Goal: Task Accomplishment & Management: Manage account settings

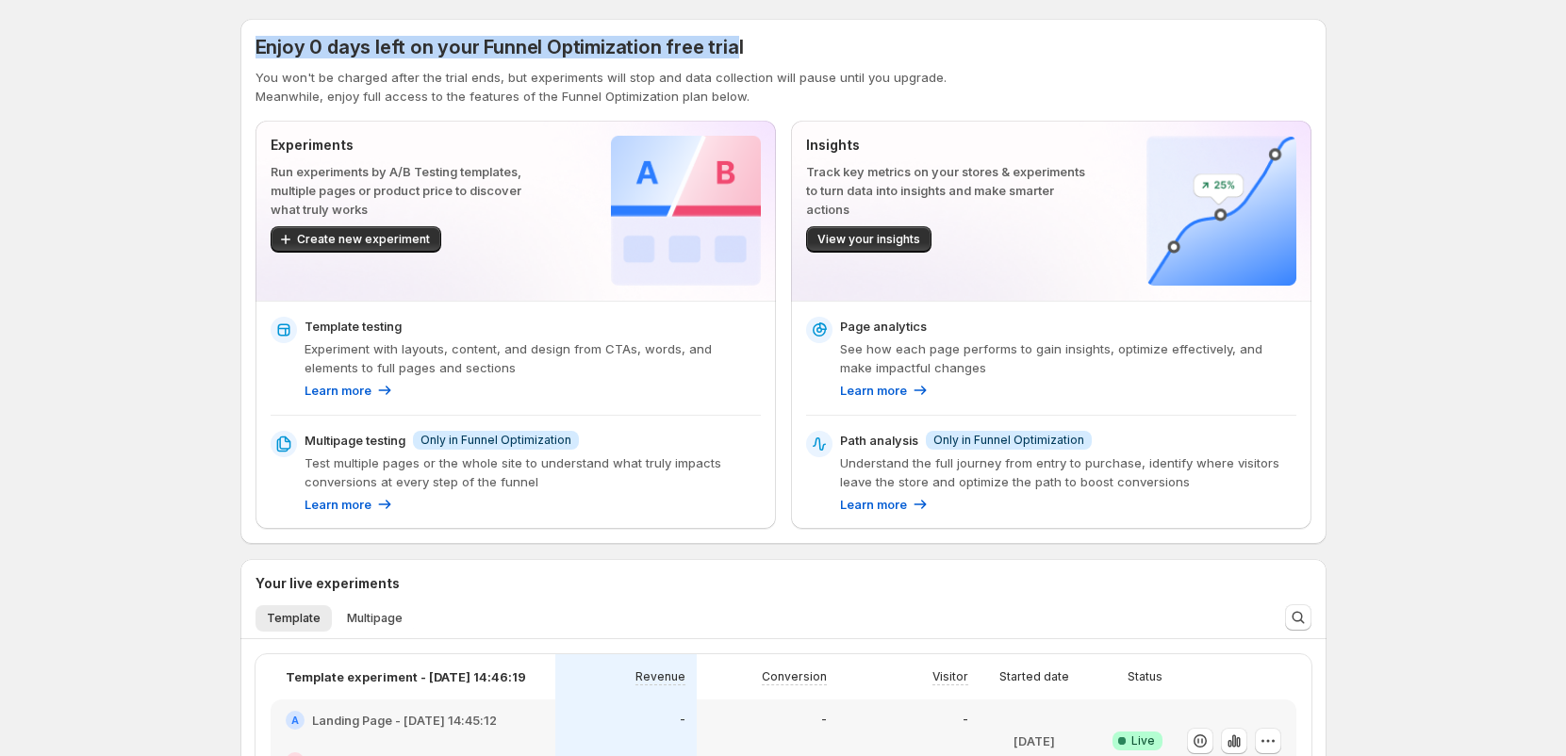
drag, startPoint x: 260, startPoint y: 55, endPoint x: 727, endPoint y: 41, distance: 466.9
click at [727, 41] on span "Enjoy 0 days left on your Funnel Optimization free trial" at bounding box center [500, 47] width 488 height 23
drag, startPoint x: 767, startPoint y: 45, endPoint x: 274, endPoint y: 40, distance: 493.2
click at [274, 40] on div "Enjoy 0 days left on your Funnel Optimization free trial" at bounding box center [784, 47] width 1056 height 26
click at [363, 47] on span "Enjoy 0 days left on your Funnel Optimization free trial" at bounding box center [500, 47] width 488 height 23
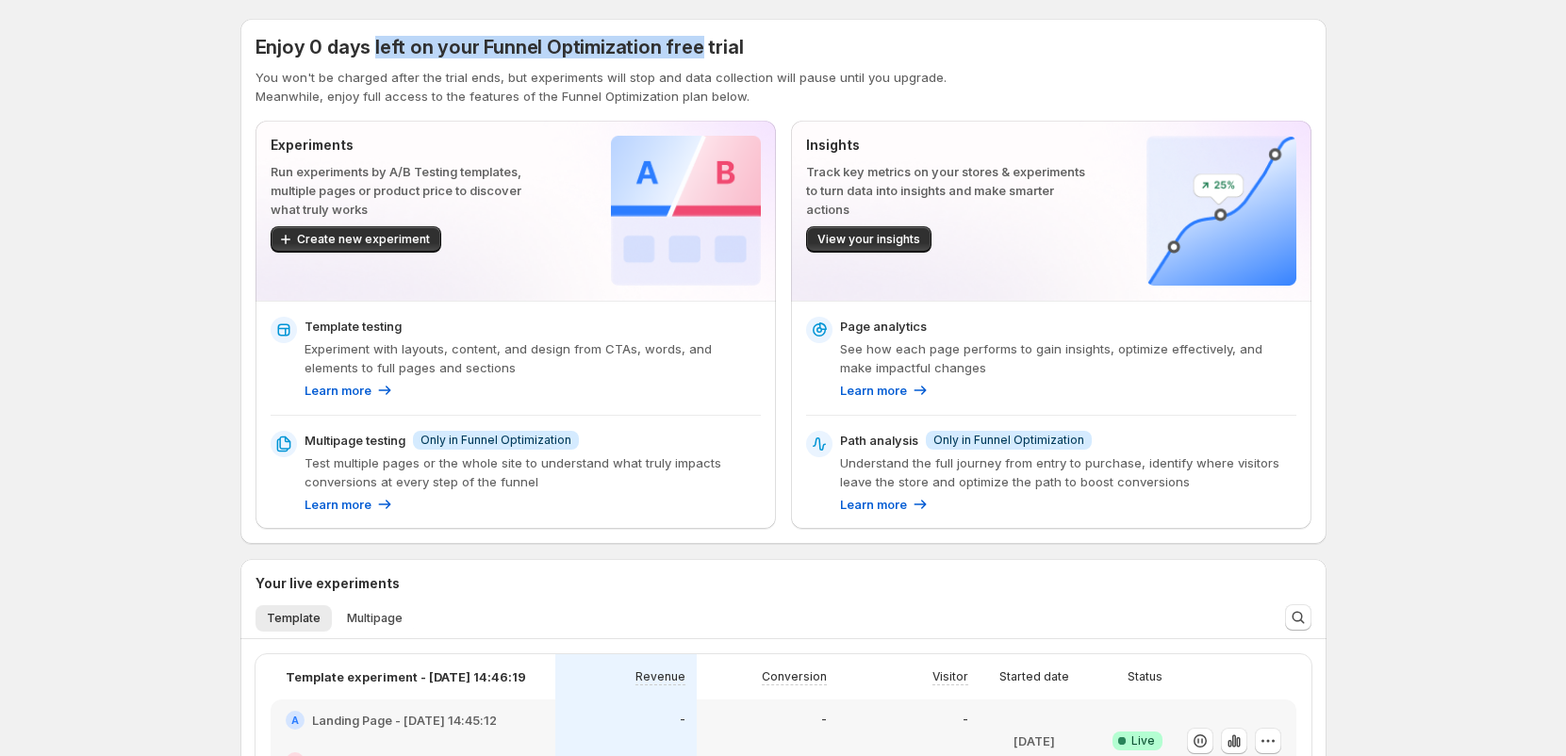
drag, startPoint x: 374, startPoint y: 48, endPoint x: 732, endPoint y: 50, distance: 357.4
click at [716, 49] on span "Enjoy 0 days left on your Funnel Optimization free trial" at bounding box center [500, 47] width 488 height 23
click at [784, 50] on div "Enjoy 0 days left on your Funnel Optimization free trial" at bounding box center [784, 47] width 1056 height 26
drag, startPoint x: 682, startPoint y: 54, endPoint x: 201, endPoint y: 41, distance: 481.0
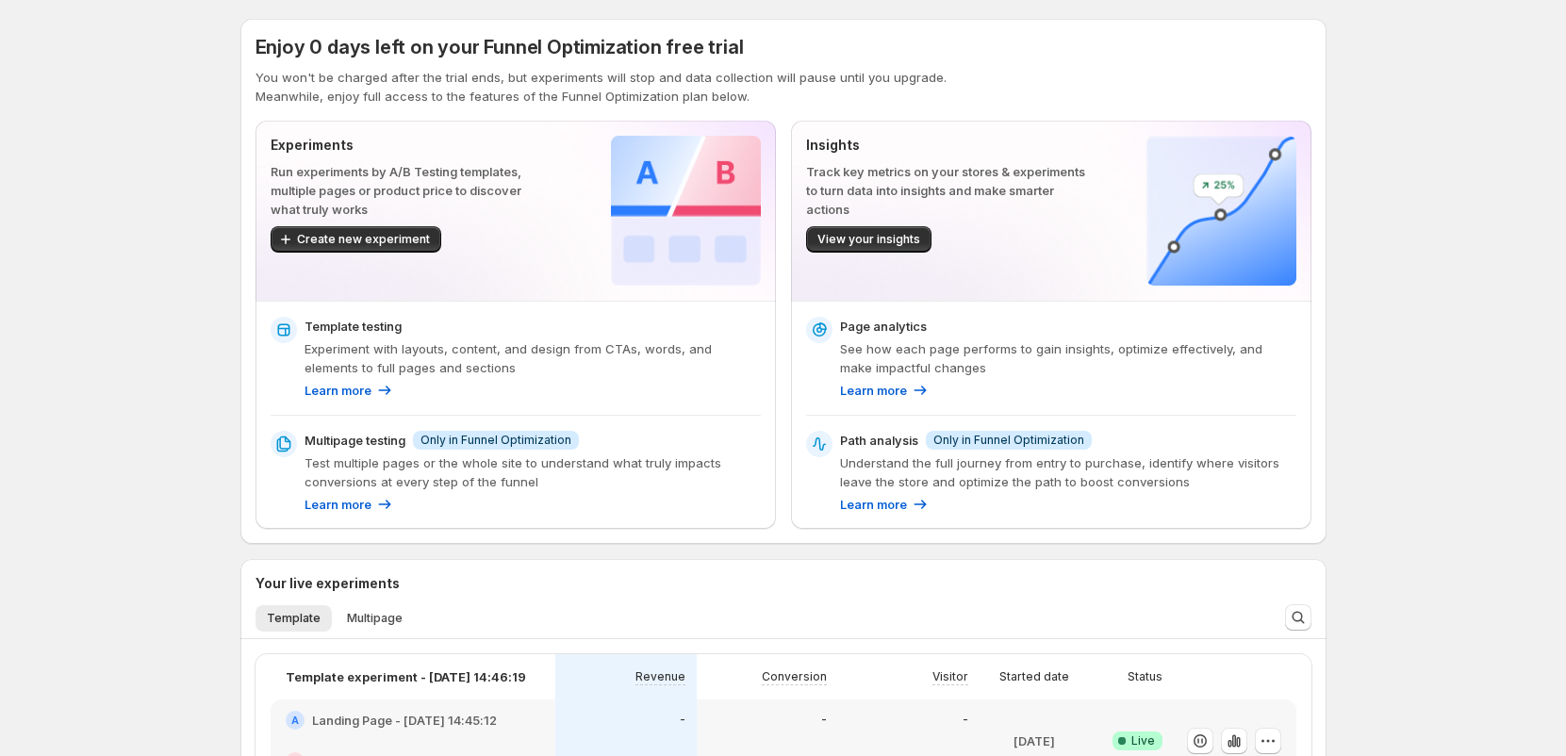
click at [1311, 464] on div "Page analytics See how each page performs to gain insights, optimize effectivel…" at bounding box center [1051, 415] width 520 height 227
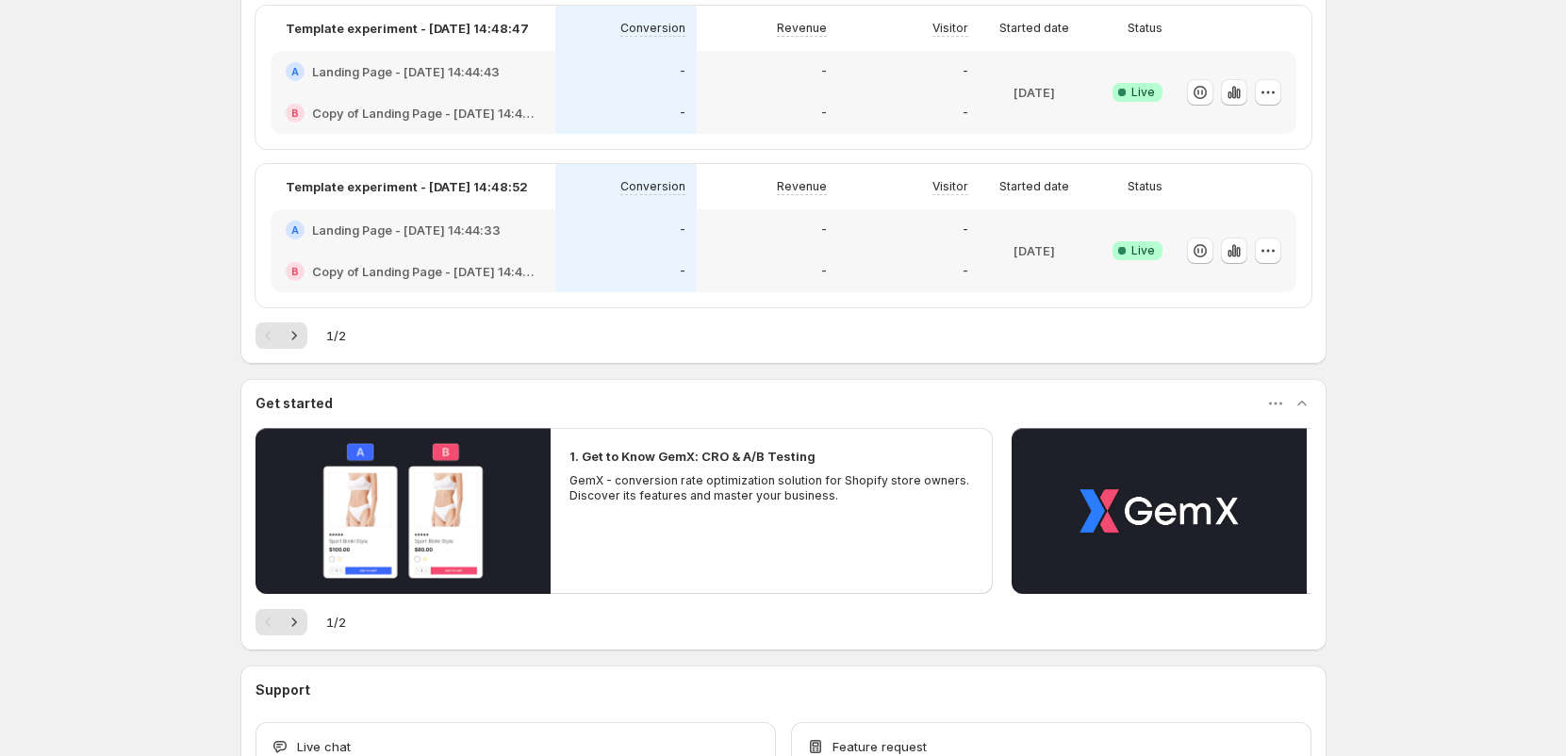
scroll to position [282, 0]
